Goal: Transaction & Acquisition: Purchase product/service

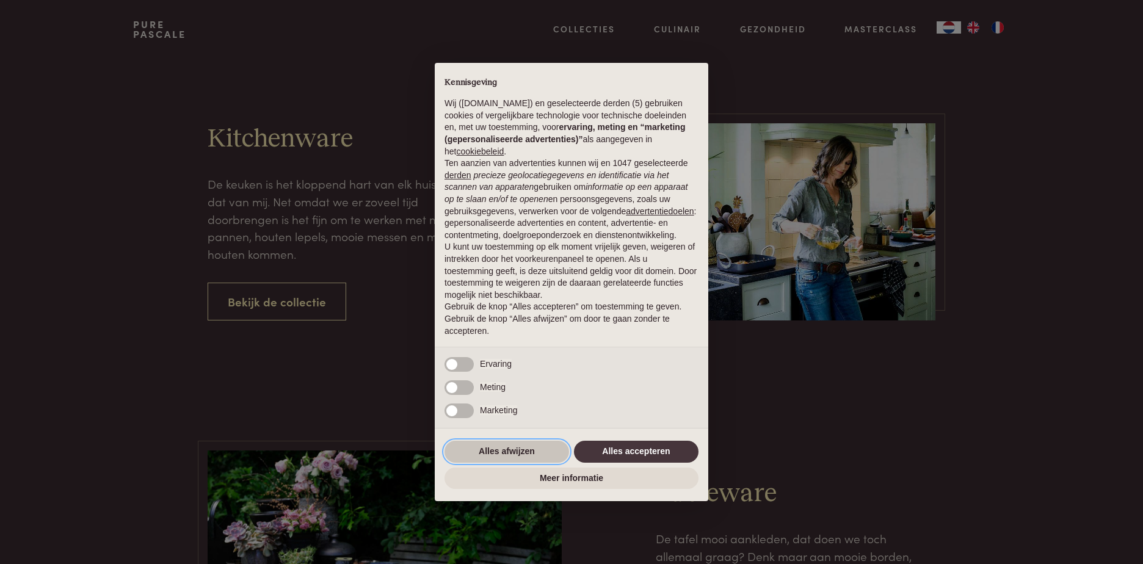
click at [500, 446] on button "Alles afwijzen" at bounding box center [506, 452] width 125 height 22
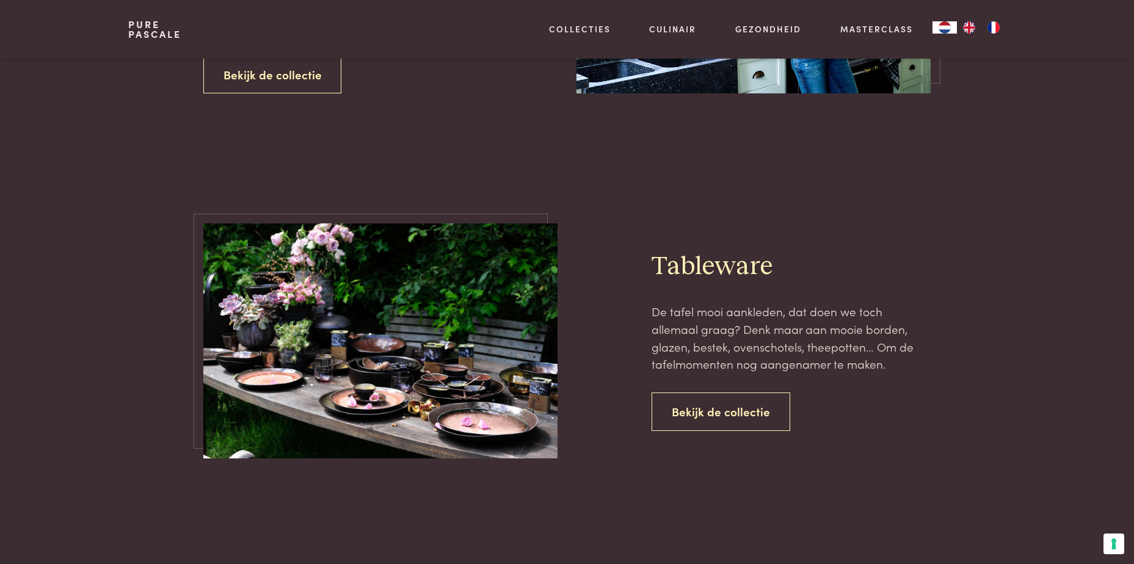
scroll to position [305, 0]
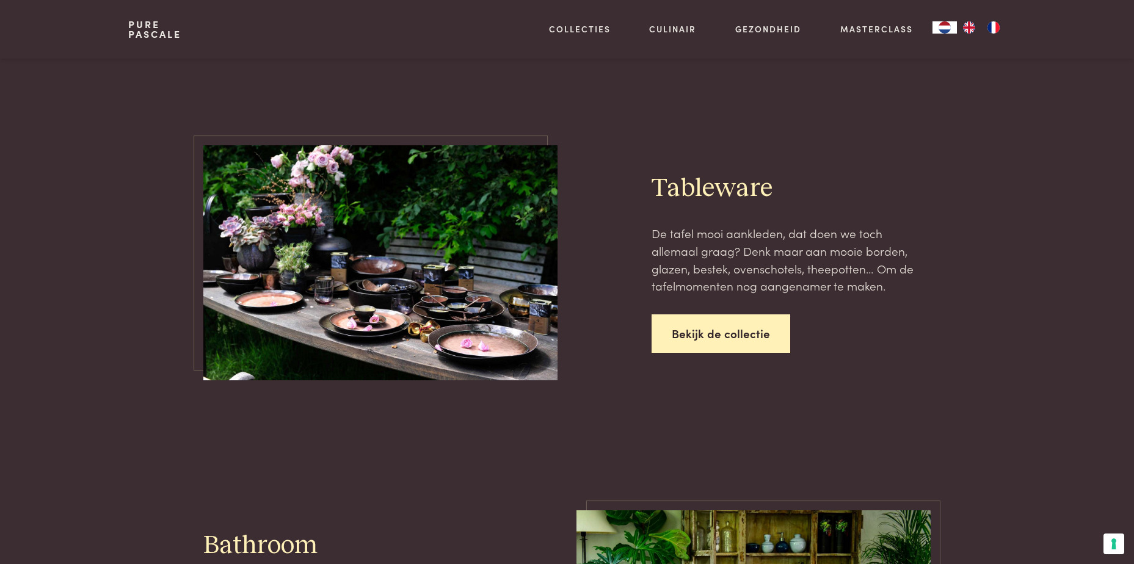
click at [714, 343] on link "Bekijk de collectie" at bounding box center [720, 333] width 139 height 38
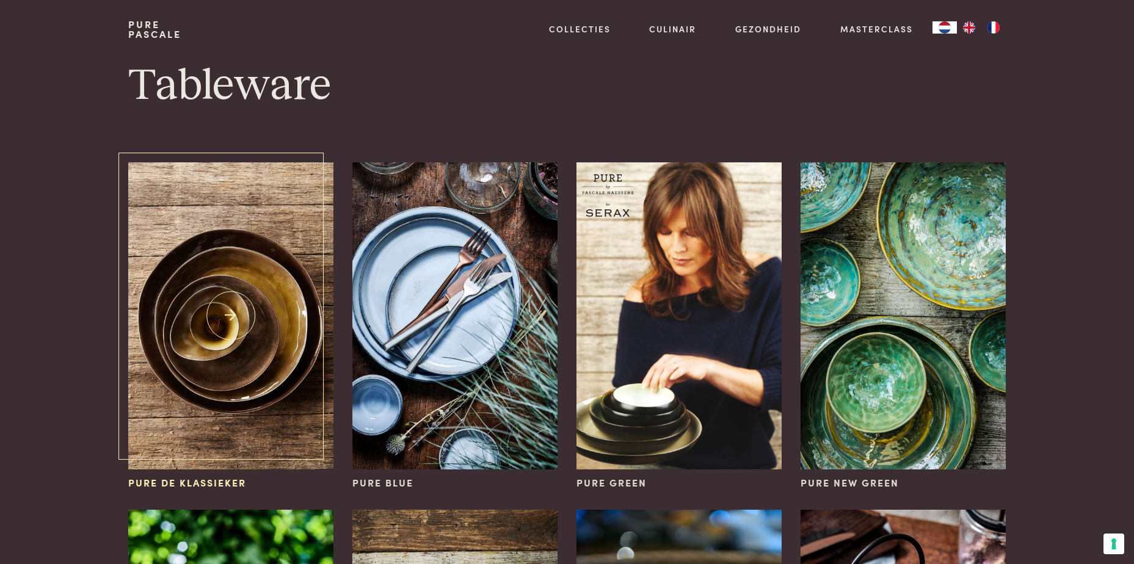
click at [215, 254] on img at bounding box center [230, 315] width 205 height 307
